Goal: Information Seeking & Learning: Find specific page/section

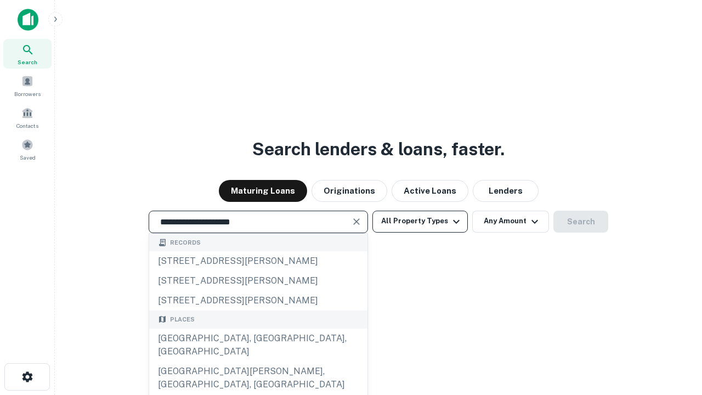
click at [258, 362] on div "Santa Monica, CA, USA" at bounding box center [258, 345] width 218 height 33
click at [420, 221] on button "All Property Types" at bounding box center [420, 222] width 95 height 22
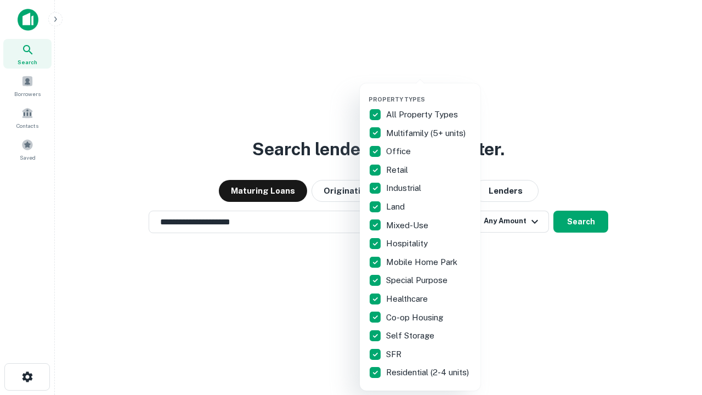
type input "**********"
click at [429, 92] on button "button" at bounding box center [429, 92] width 121 height 1
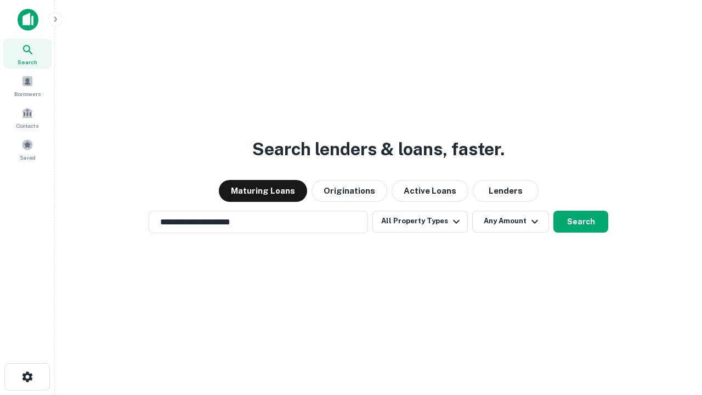
scroll to position [17, 0]
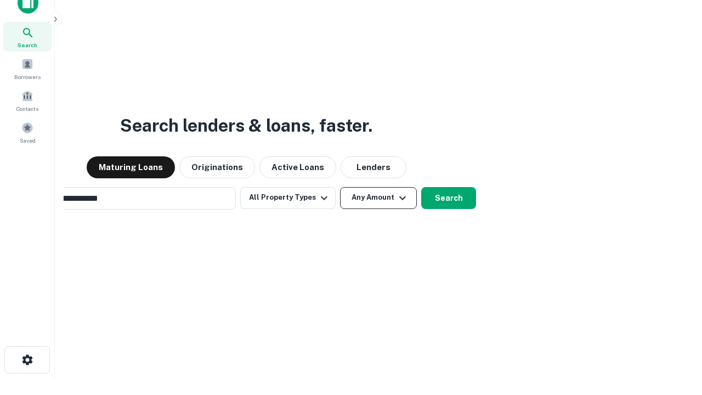
click at [340, 187] on button "Any Amount" at bounding box center [378, 198] width 77 height 22
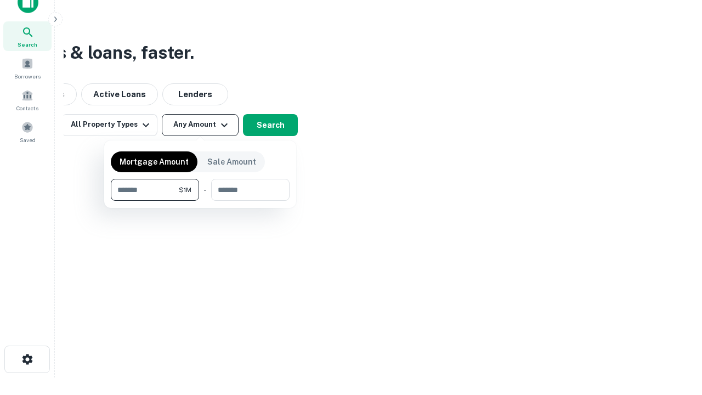
type input "*******"
click at [200, 201] on button "button" at bounding box center [200, 201] width 179 height 1
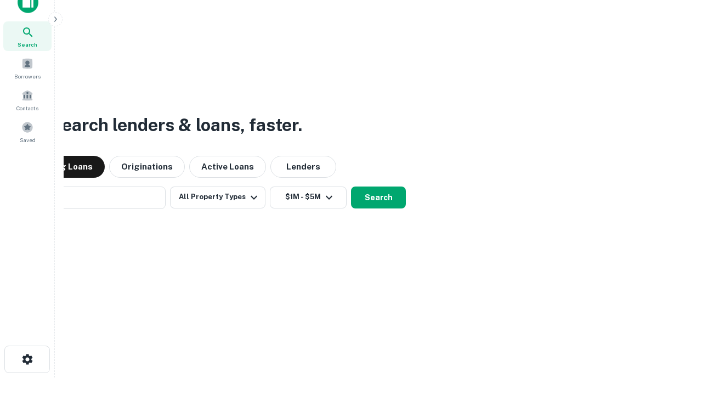
scroll to position [17, 0]
click at [351, 187] on button "Search" at bounding box center [378, 198] width 55 height 22
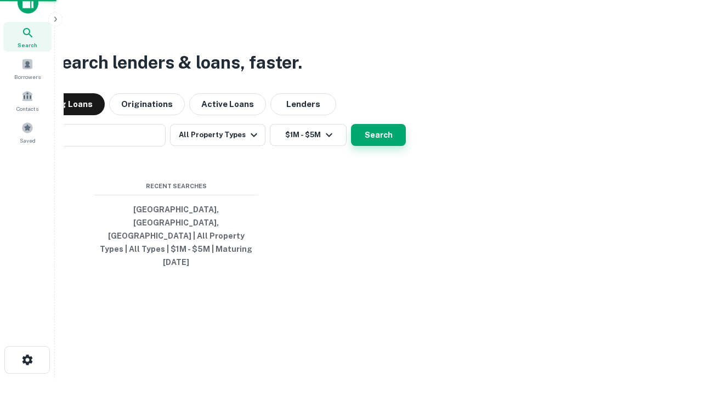
scroll to position [18, 0]
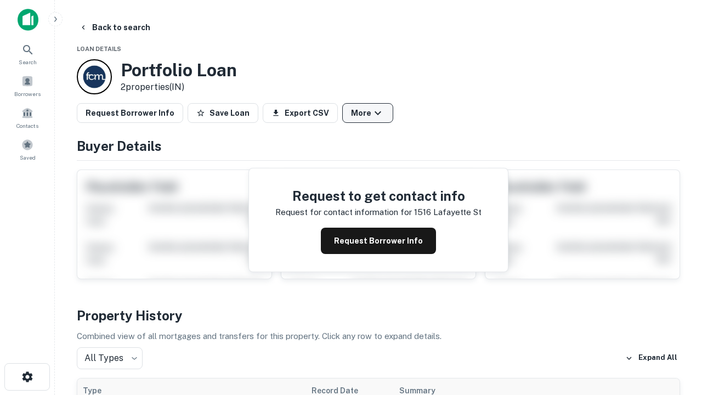
click at [368, 113] on button "More" at bounding box center [367, 113] width 51 height 20
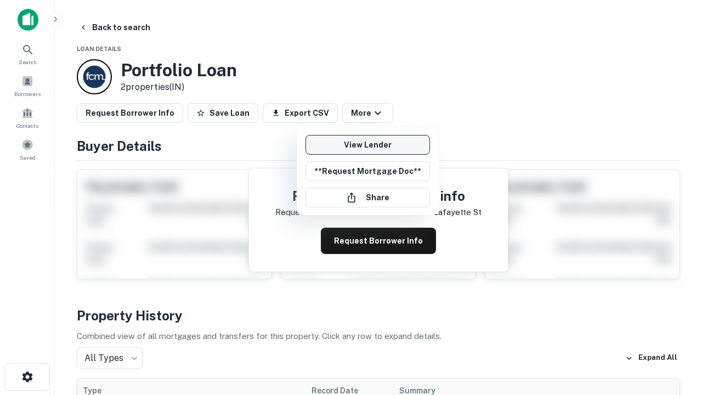
click at [368, 145] on link "View Lender" at bounding box center [368, 145] width 125 height 20
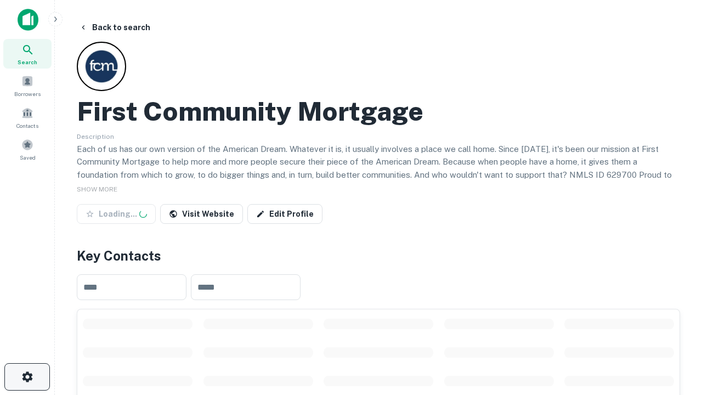
click at [27, 377] on icon "button" at bounding box center [27, 376] width 13 height 13
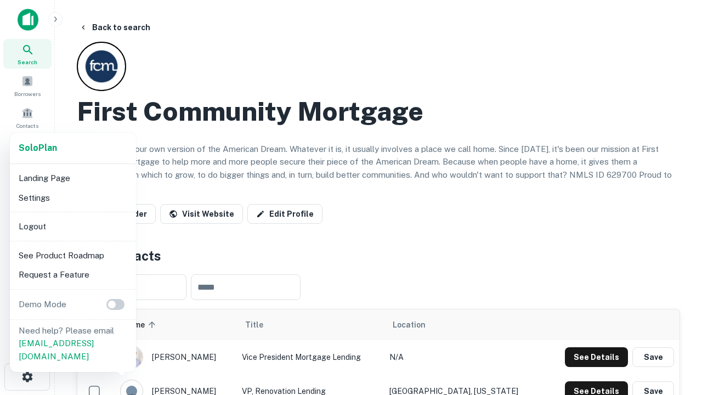
click at [72, 226] on li "Logout" at bounding box center [72, 227] width 117 height 20
